Goal: Use online tool/utility: Utilize a website feature to perform a specific function

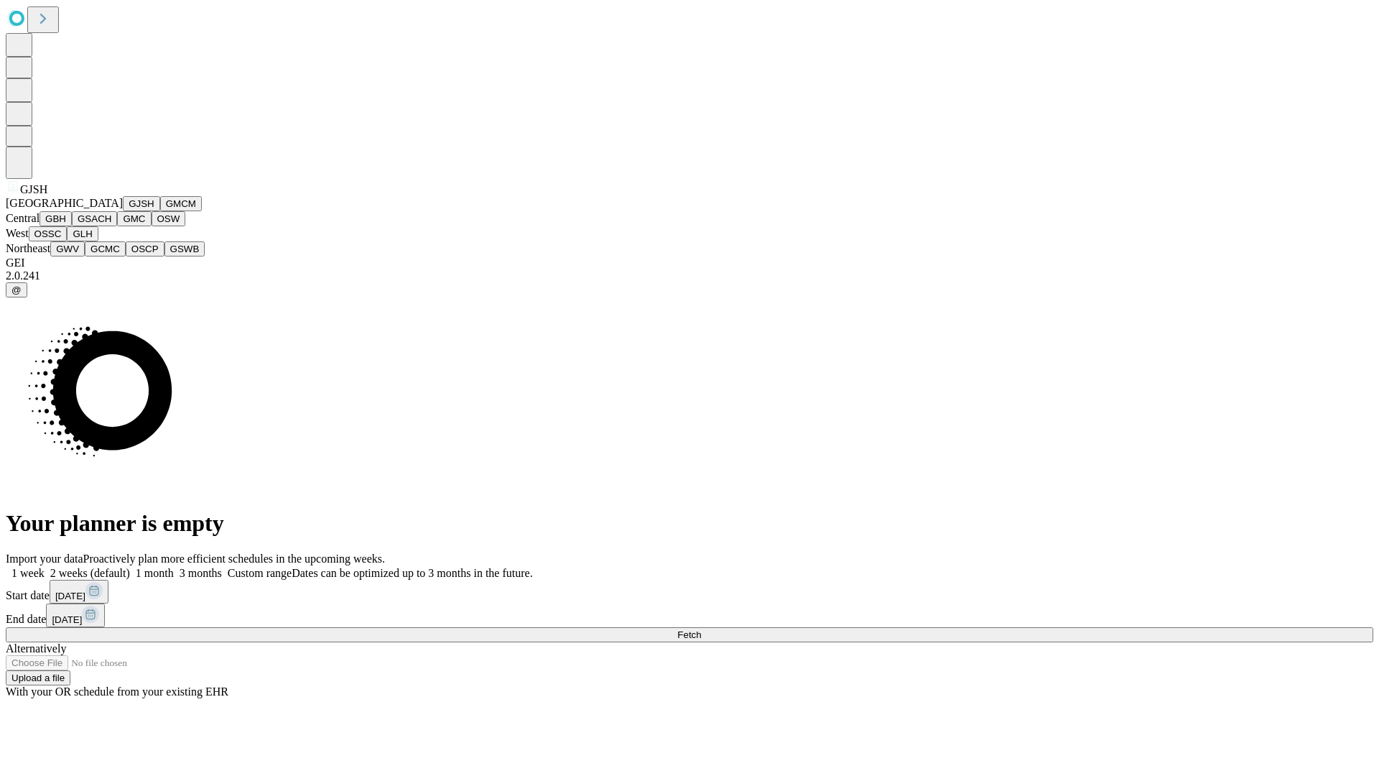
click at [123, 211] on button "GJSH" at bounding box center [141, 203] width 37 height 15
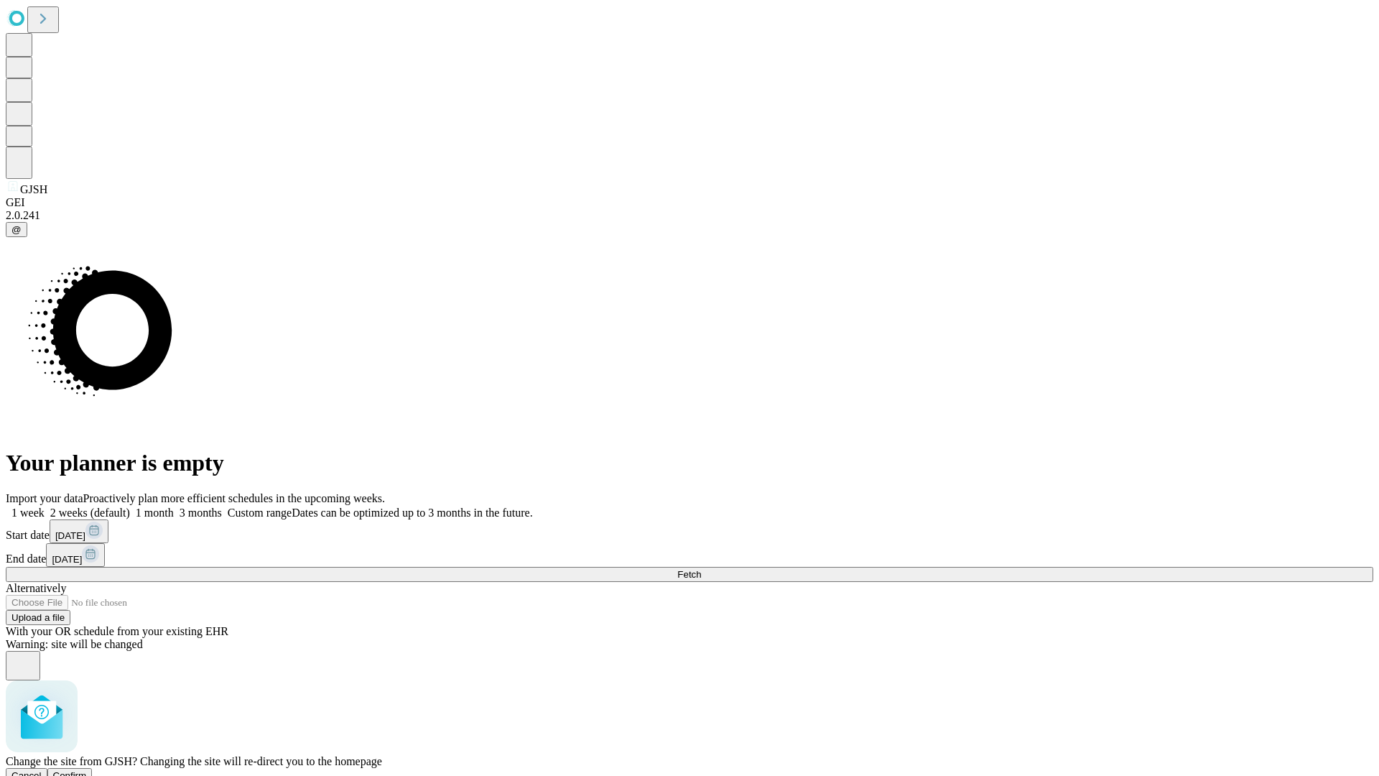
click at [87, 770] on span "Confirm" at bounding box center [70, 775] width 34 height 11
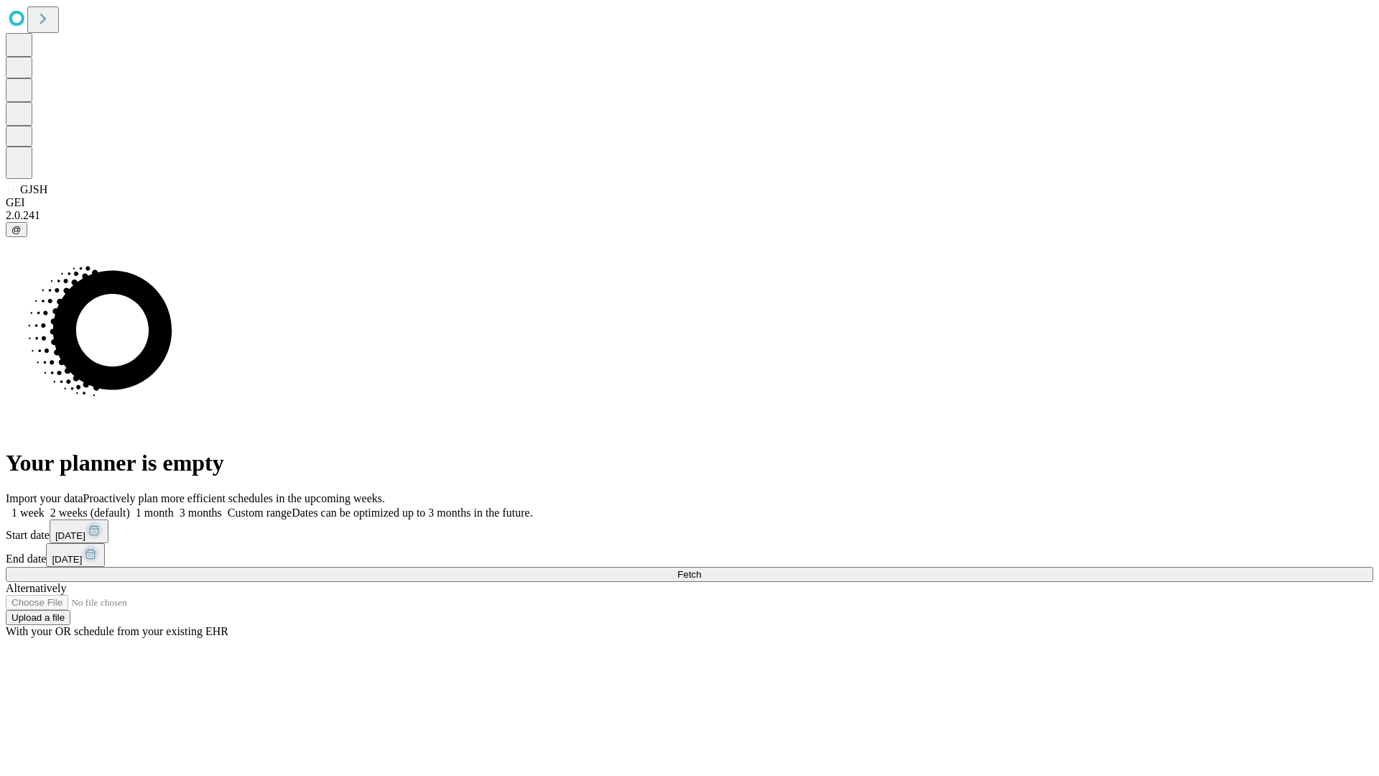
click at [45, 507] on label "1 week" at bounding box center [25, 513] width 39 height 12
click at [701, 569] on span "Fetch" at bounding box center [690, 574] width 24 height 11
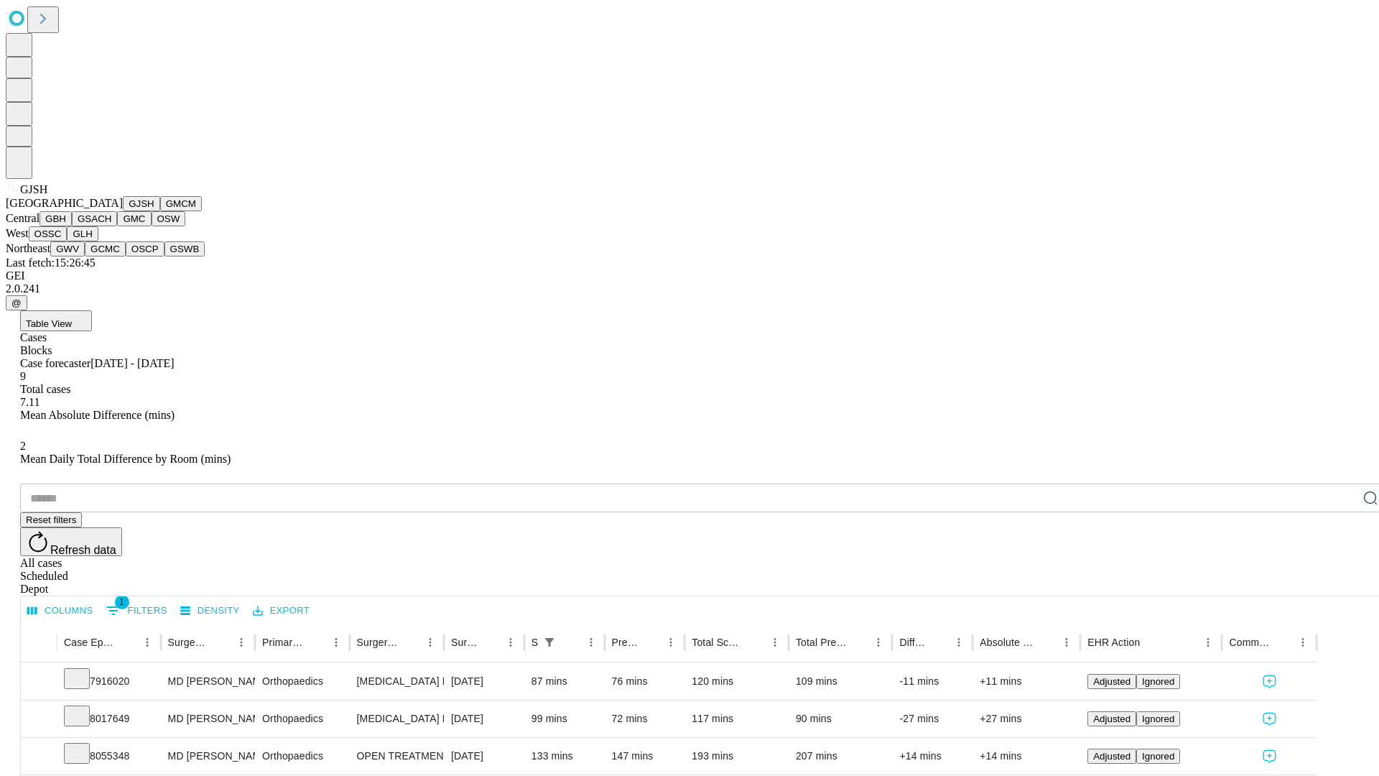
click at [160, 211] on button "GMCM" at bounding box center [181, 203] width 42 height 15
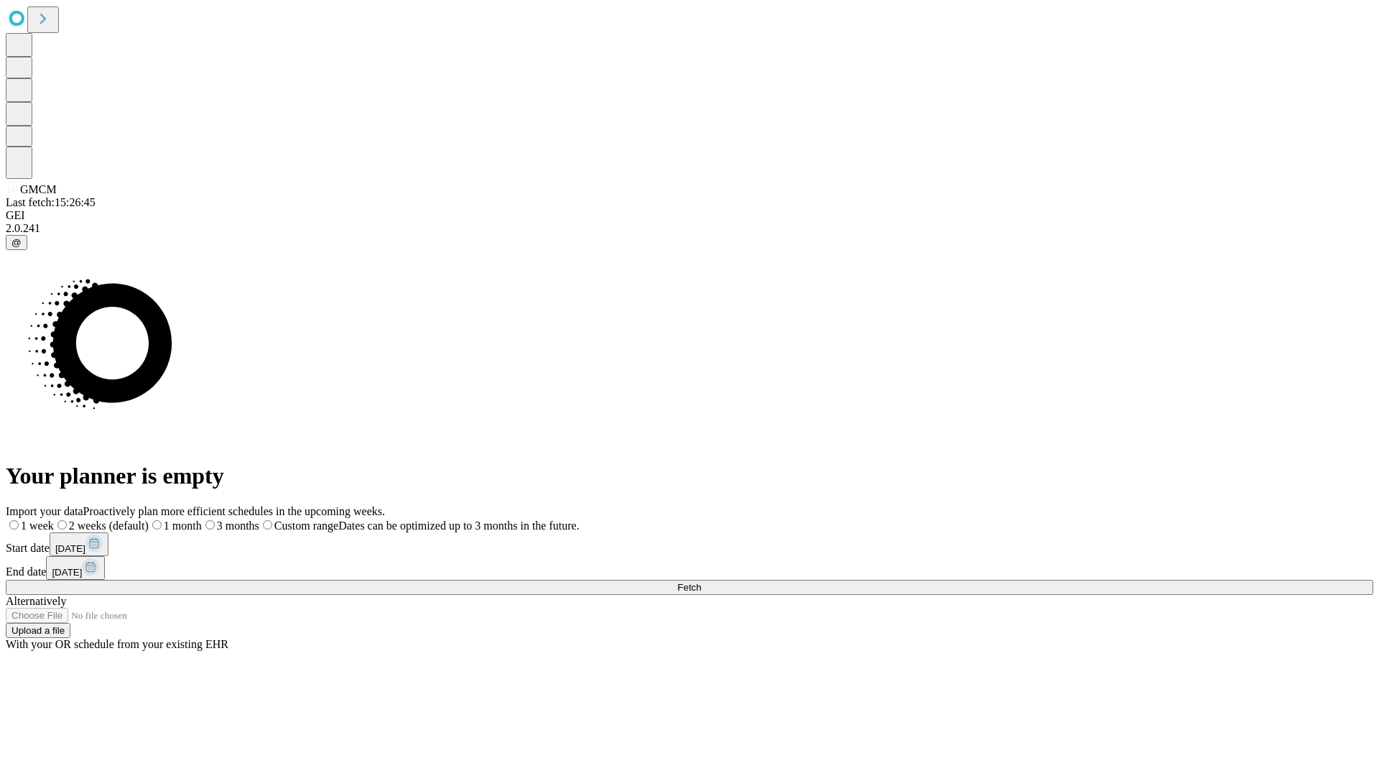
click at [54, 519] on label "1 week" at bounding box center [30, 525] width 48 height 12
click at [701, 582] on span "Fetch" at bounding box center [690, 587] width 24 height 11
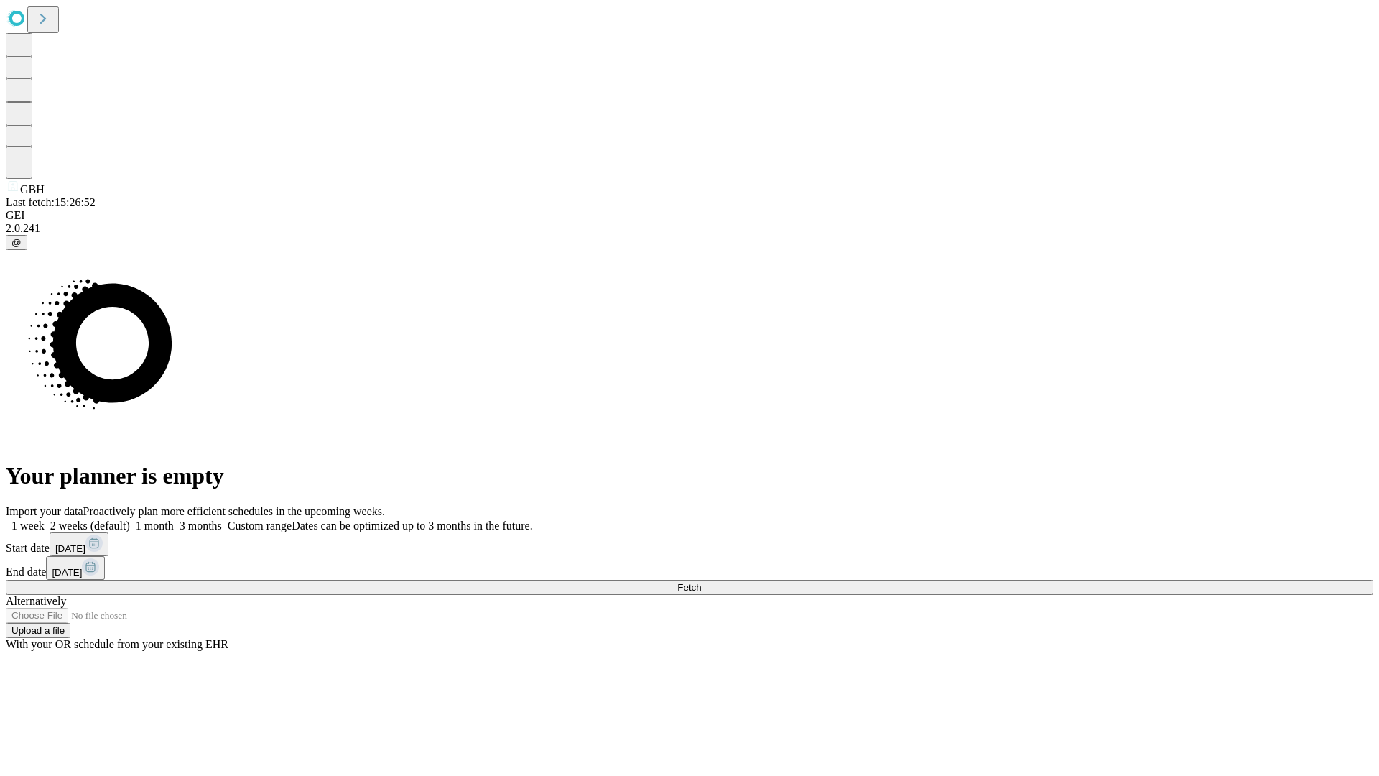
click at [45, 519] on label "1 week" at bounding box center [25, 525] width 39 height 12
click at [701, 582] on span "Fetch" at bounding box center [690, 587] width 24 height 11
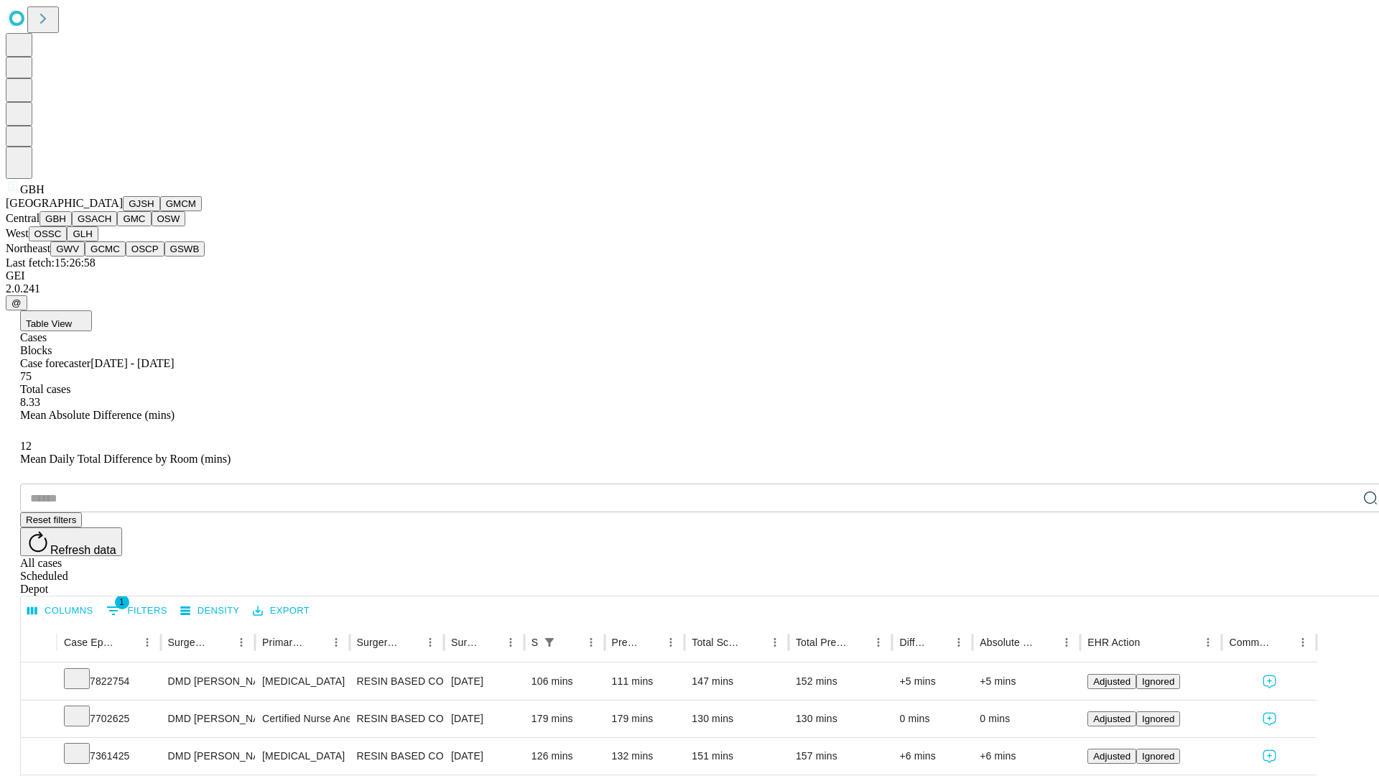
click at [111, 226] on button "GSACH" at bounding box center [94, 218] width 45 height 15
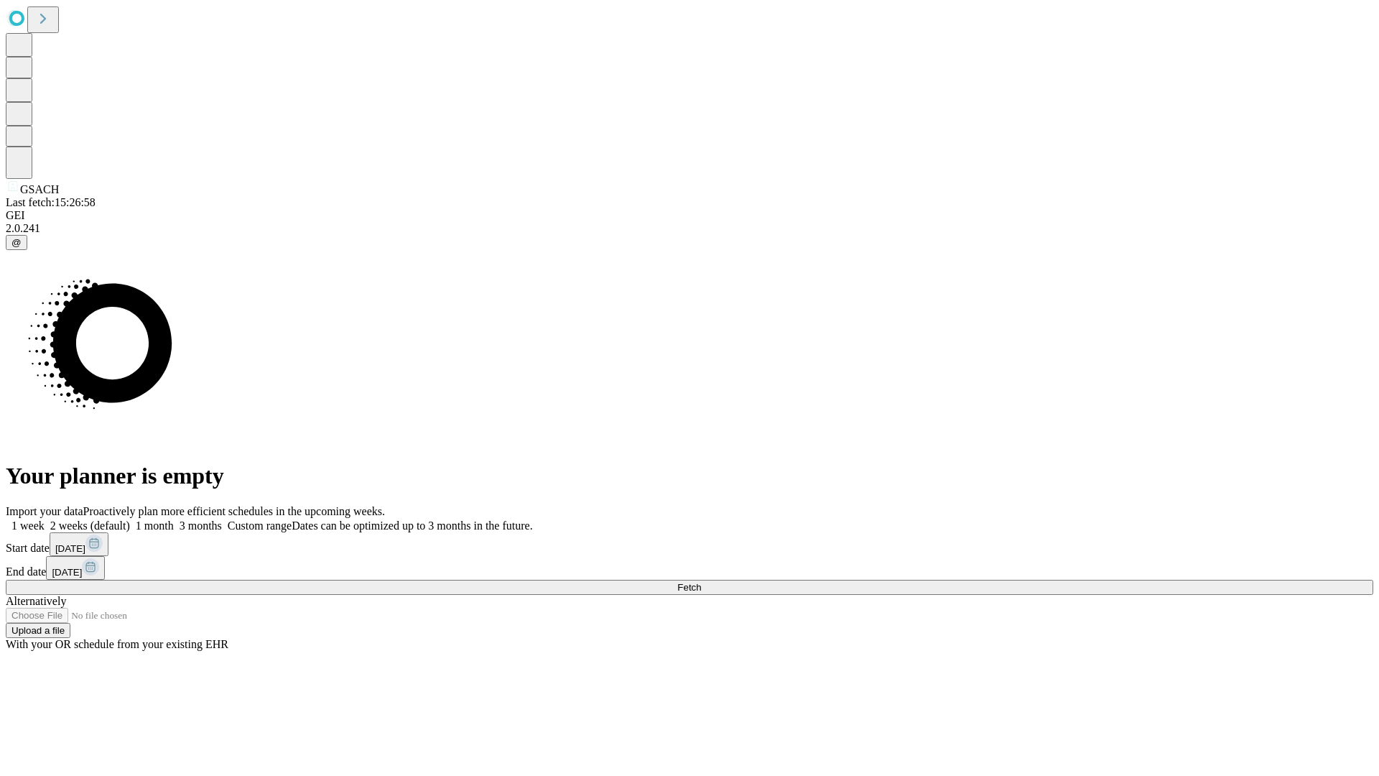
click at [45, 519] on label "1 week" at bounding box center [25, 525] width 39 height 12
click at [701, 582] on span "Fetch" at bounding box center [690, 587] width 24 height 11
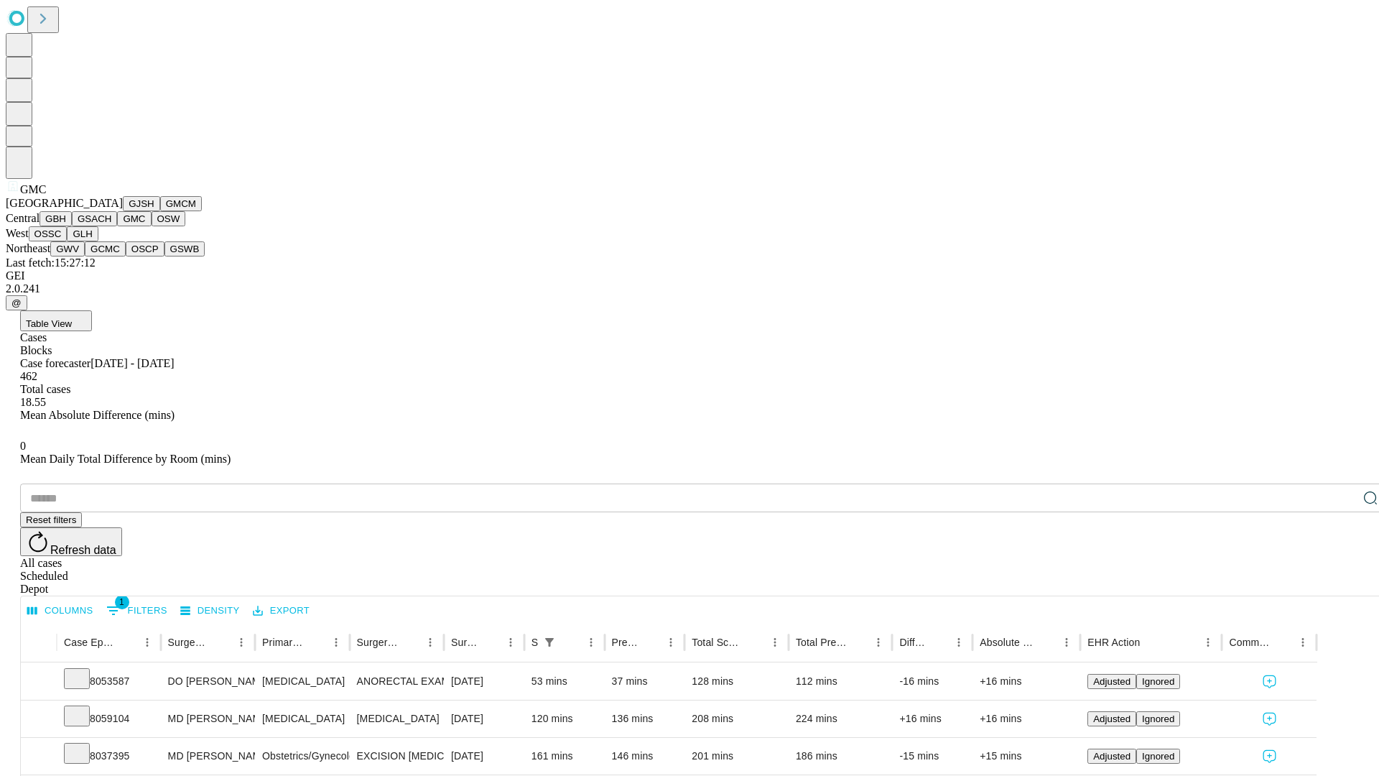
click at [152, 226] on button "OSW" at bounding box center [169, 218] width 34 height 15
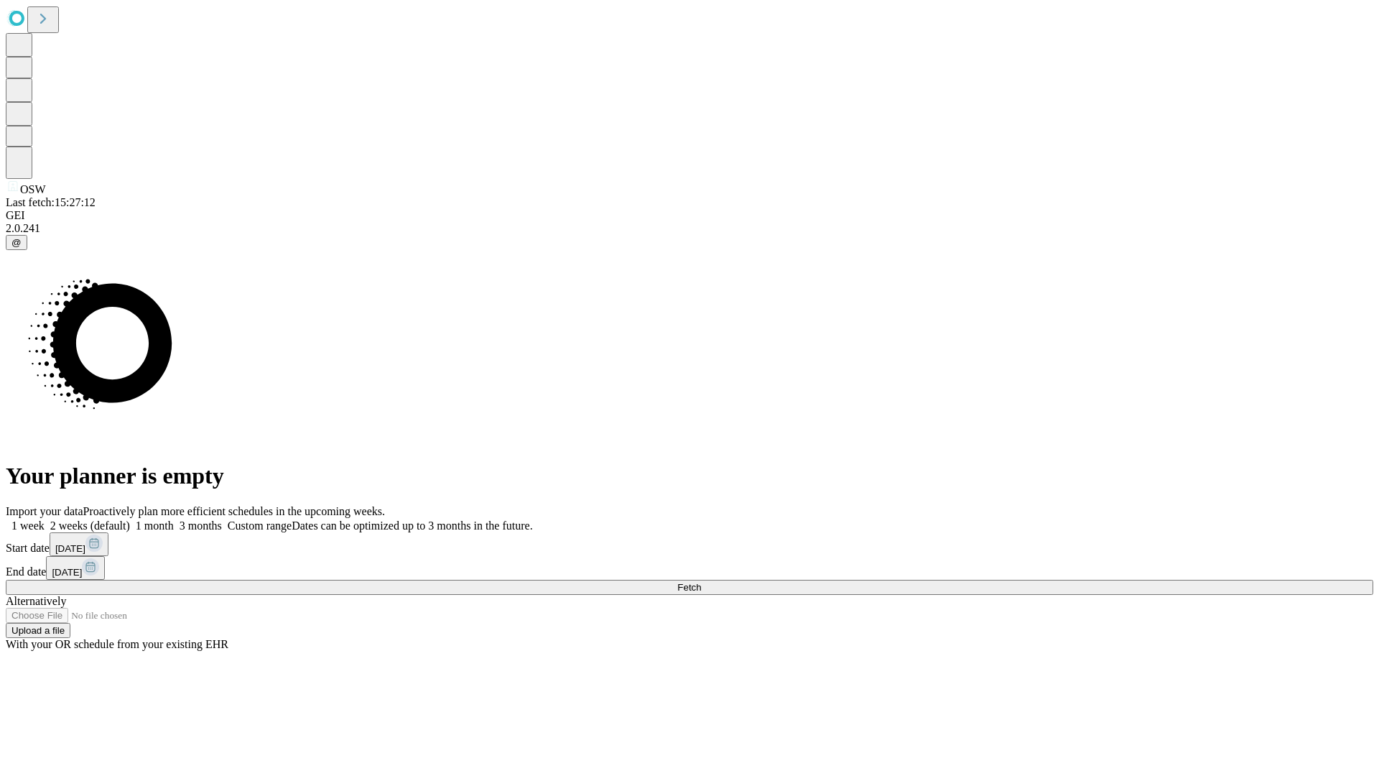
click at [45, 519] on label "1 week" at bounding box center [25, 525] width 39 height 12
click at [701, 582] on span "Fetch" at bounding box center [690, 587] width 24 height 11
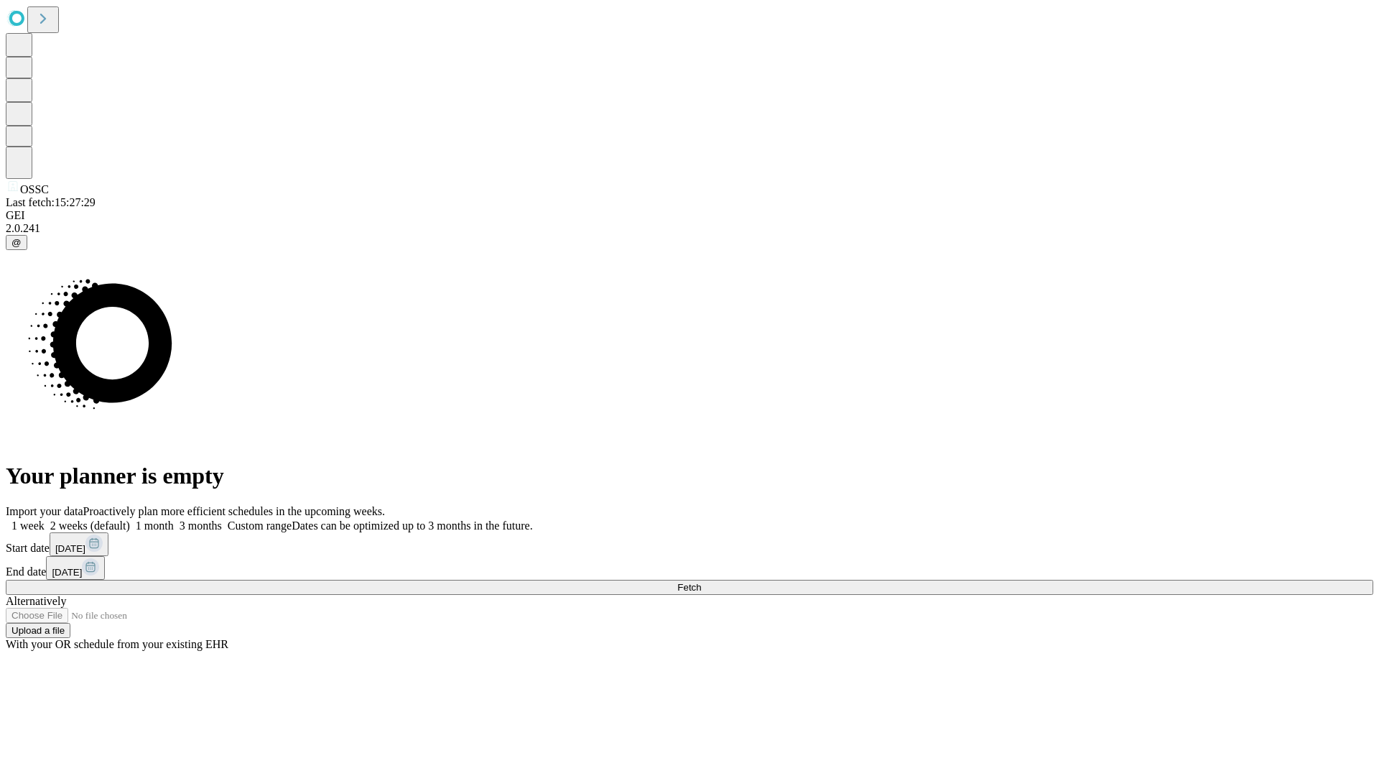
click at [45, 519] on label "1 week" at bounding box center [25, 525] width 39 height 12
click at [701, 582] on span "Fetch" at bounding box center [690, 587] width 24 height 11
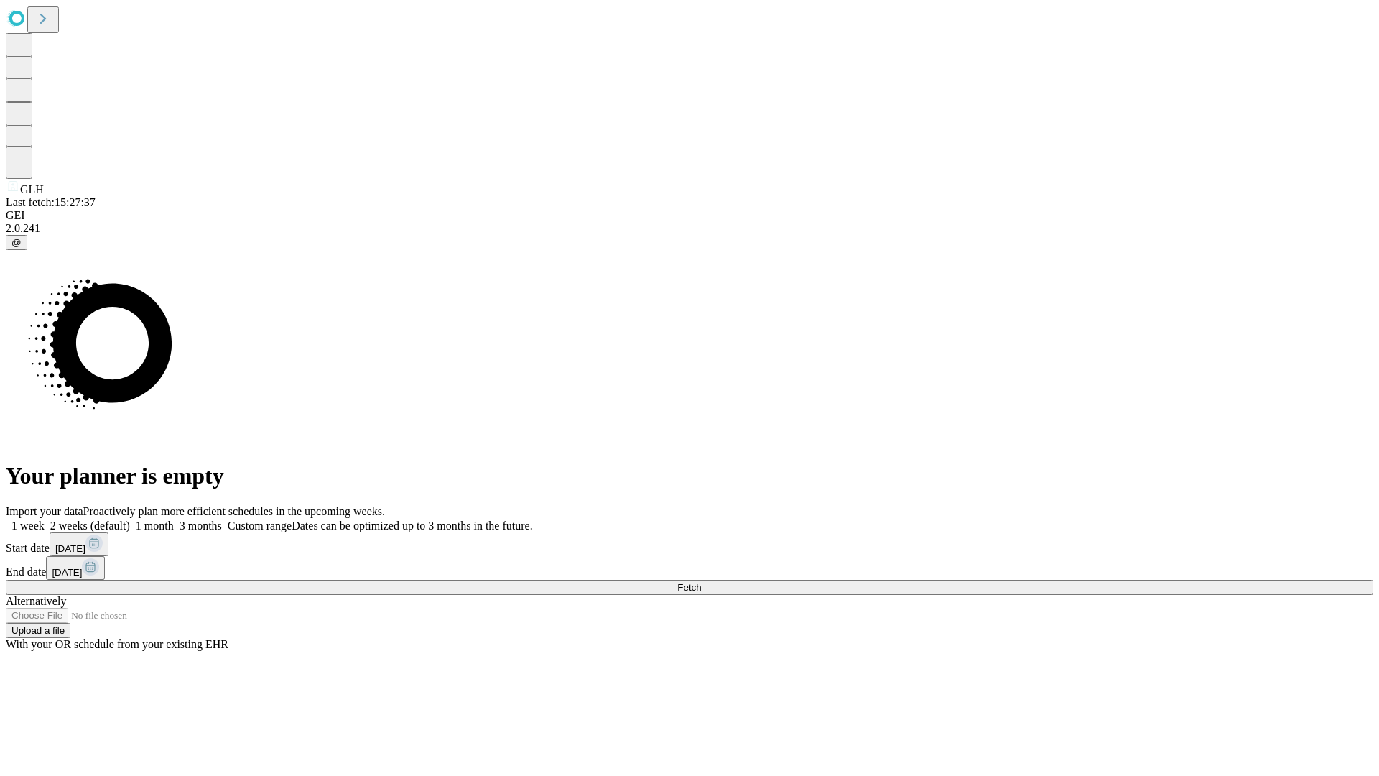
click at [45, 519] on label "1 week" at bounding box center [25, 525] width 39 height 12
click at [701, 582] on span "Fetch" at bounding box center [690, 587] width 24 height 11
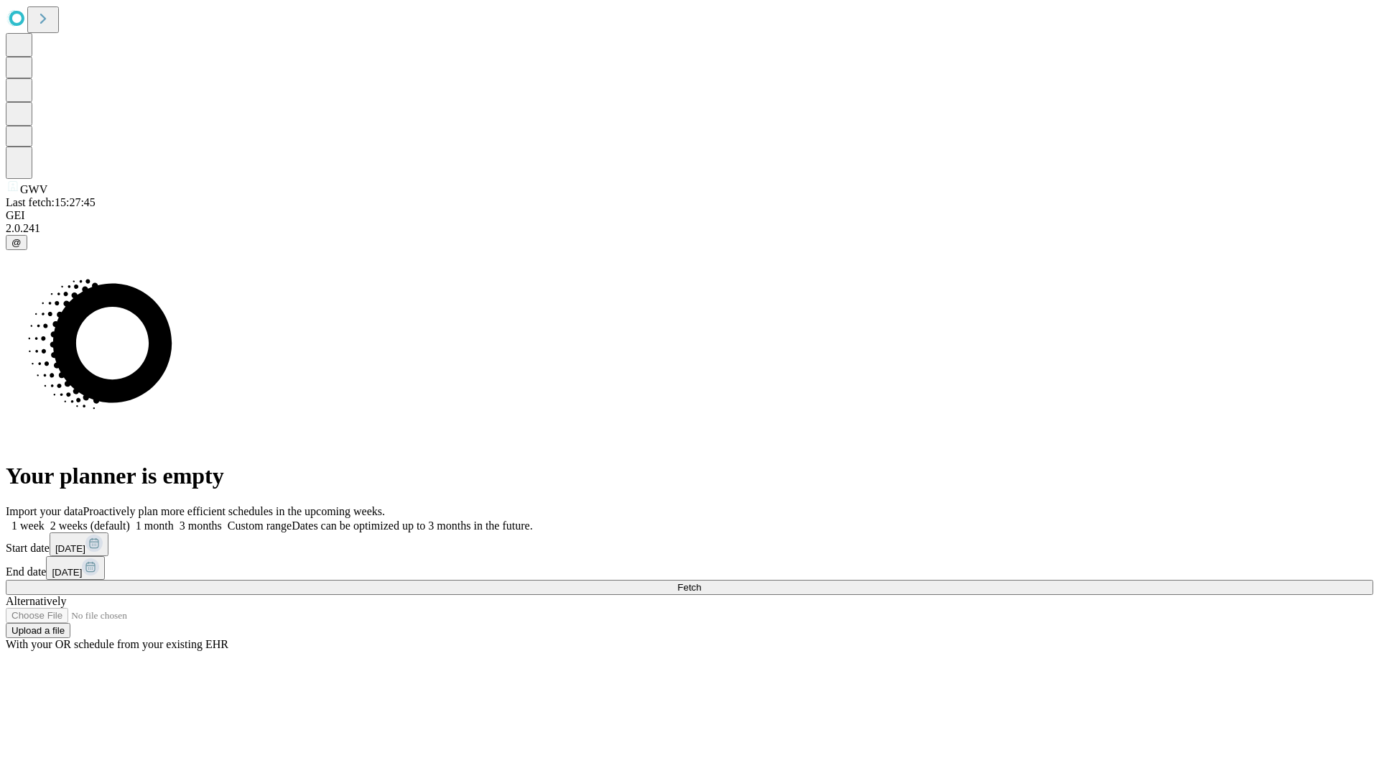
click at [45, 519] on label "1 week" at bounding box center [25, 525] width 39 height 12
click at [701, 582] on span "Fetch" at bounding box center [690, 587] width 24 height 11
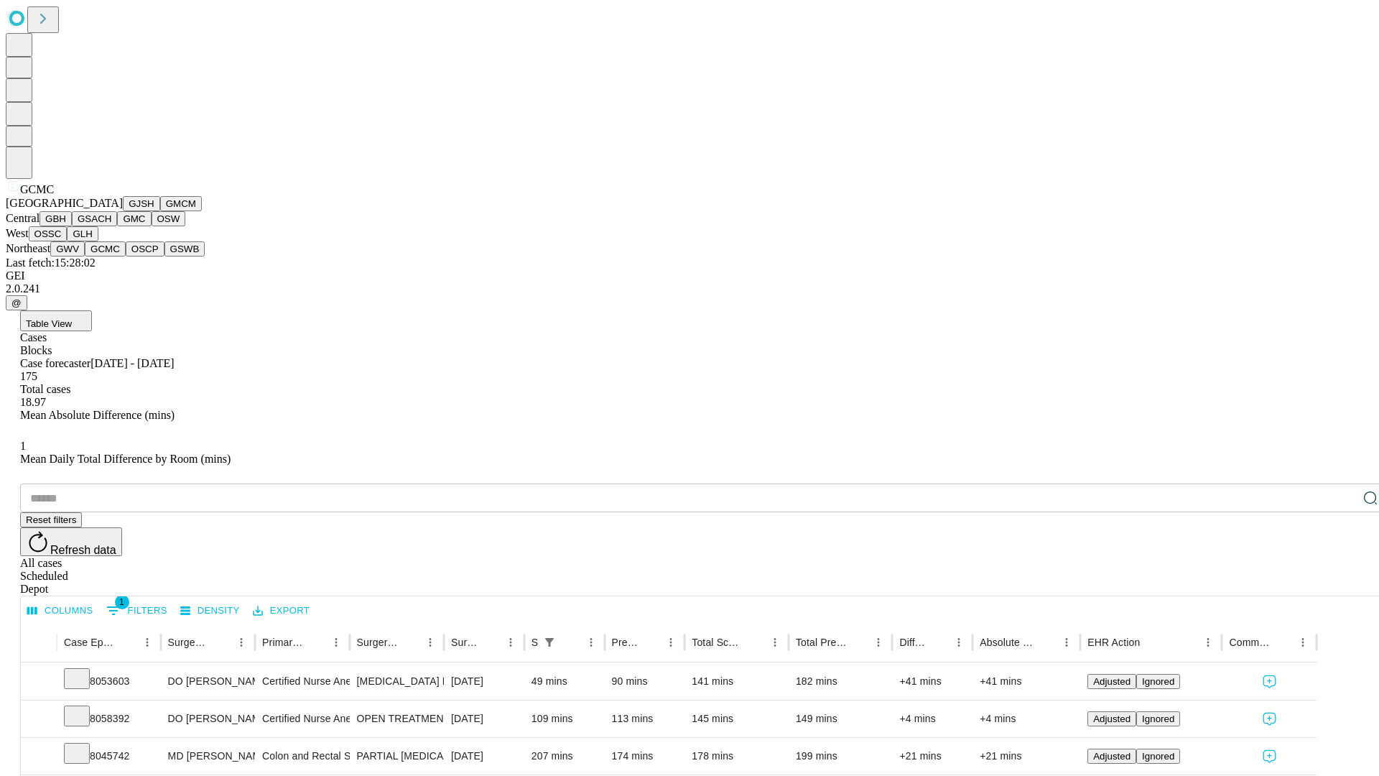
click at [126, 256] on button "OSCP" at bounding box center [145, 248] width 39 height 15
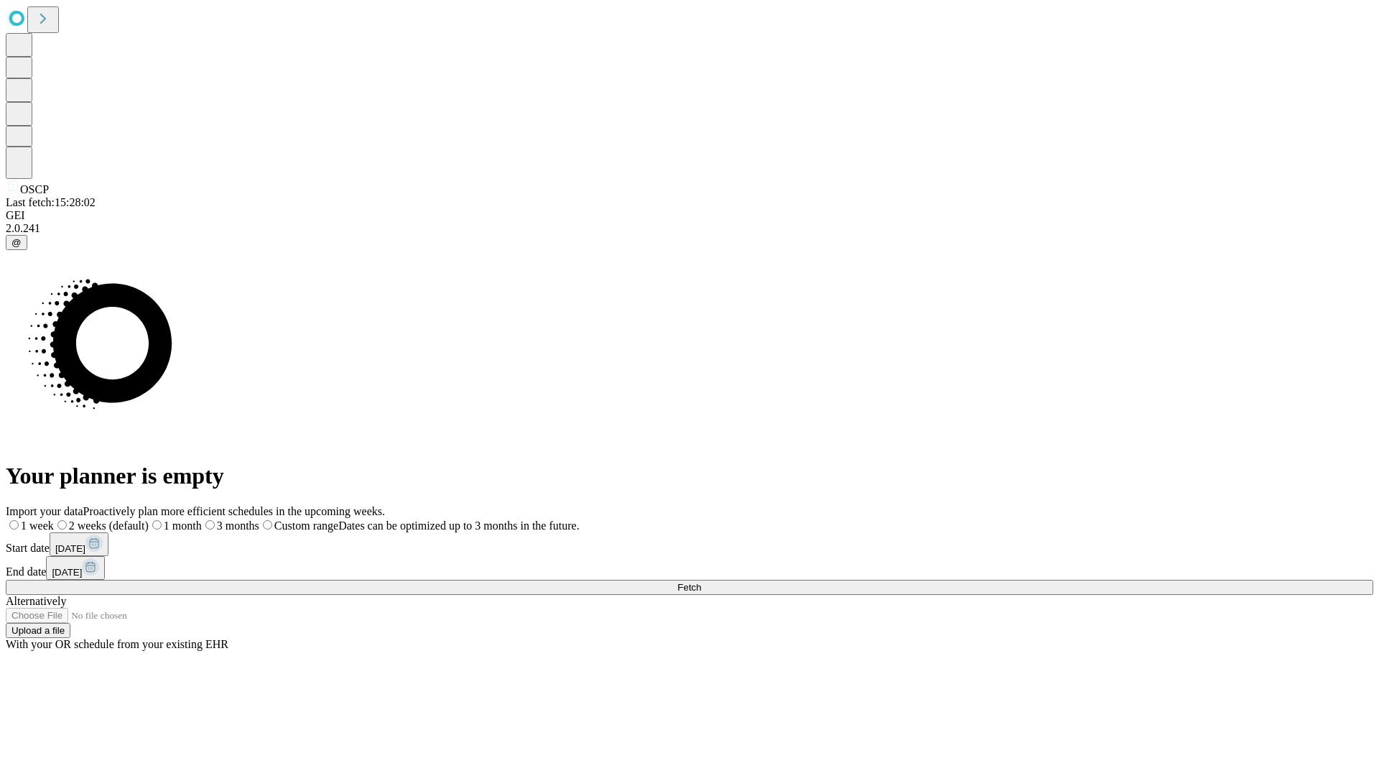
click at [54, 519] on label "1 week" at bounding box center [30, 525] width 48 height 12
click at [701, 582] on span "Fetch" at bounding box center [690, 587] width 24 height 11
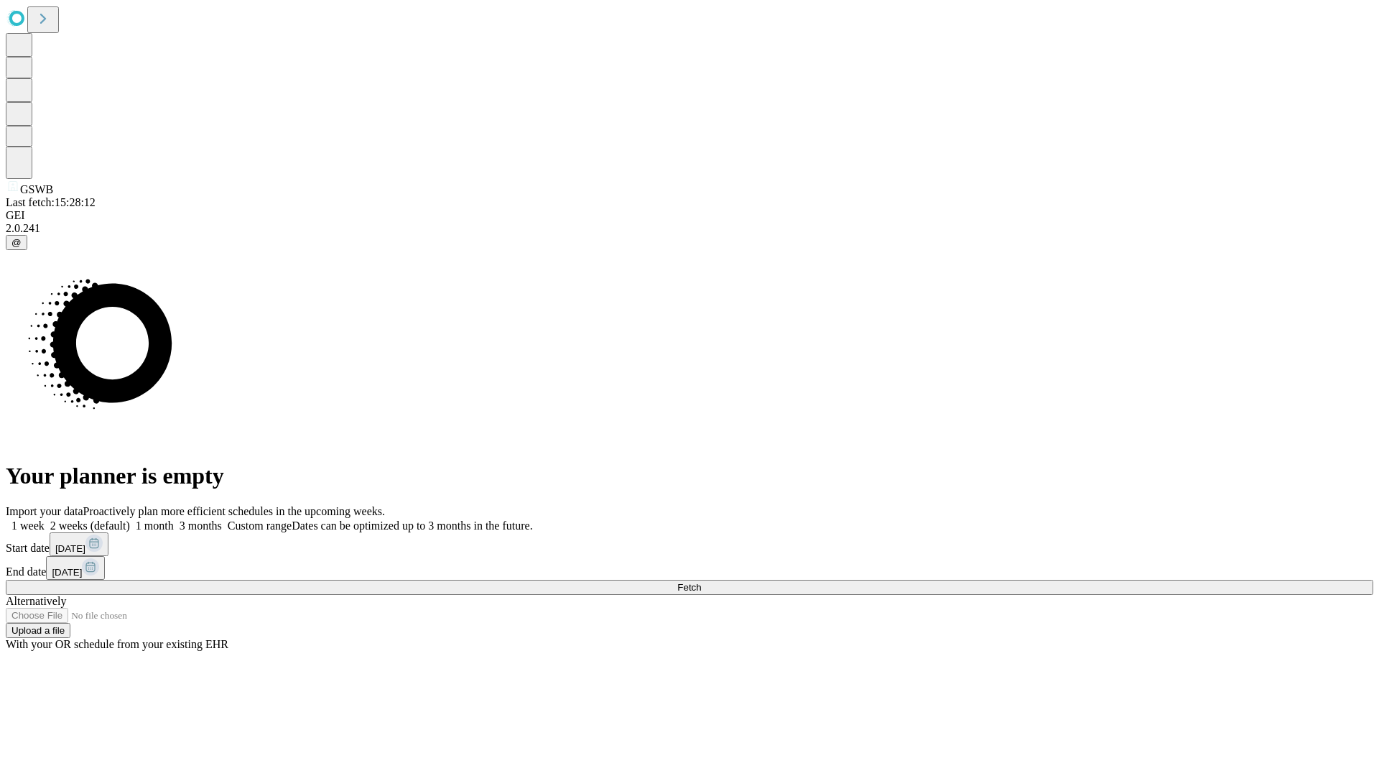
click at [45, 519] on label "1 week" at bounding box center [25, 525] width 39 height 12
click at [701, 582] on span "Fetch" at bounding box center [690, 587] width 24 height 11
